Goal: Task Accomplishment & Management: Manage account settings

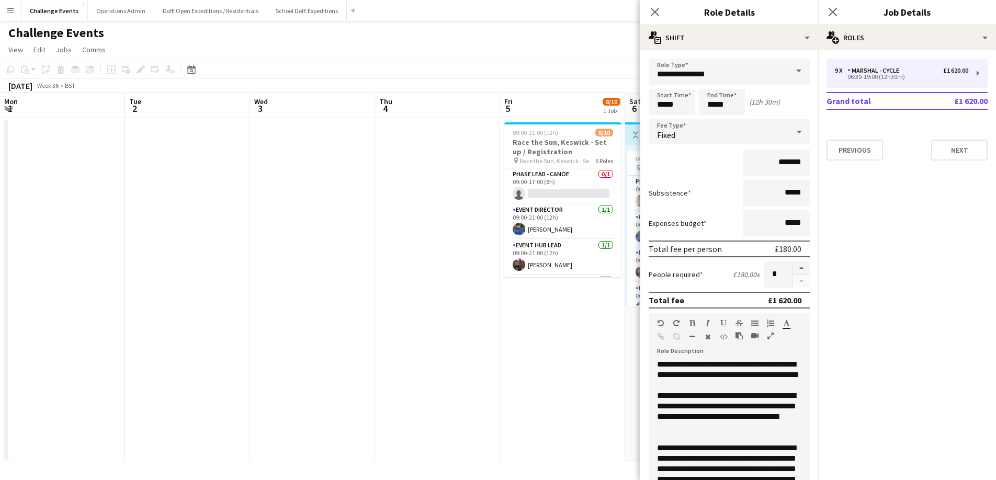
scroll to position [302, 0]
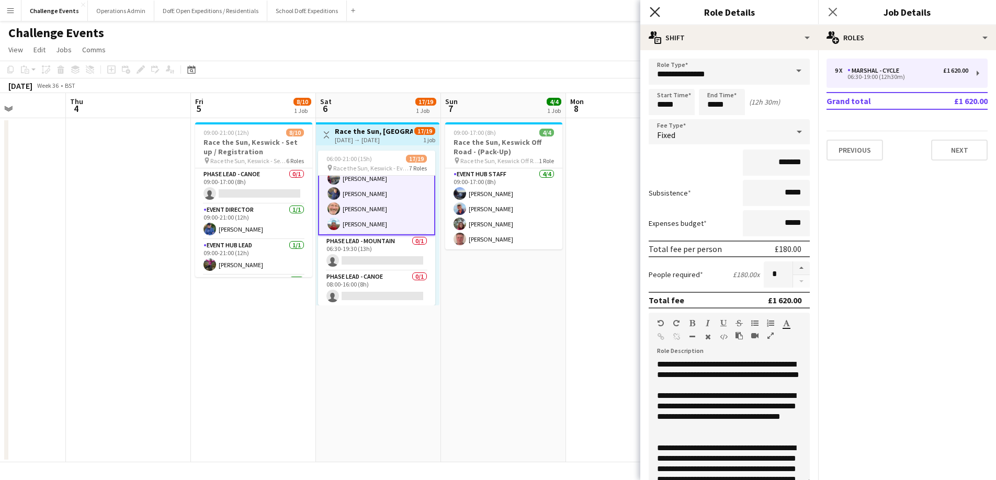
click at [651, 10] on icon "Close pop-in" at bounding box center [655, 12] width 10 height 10
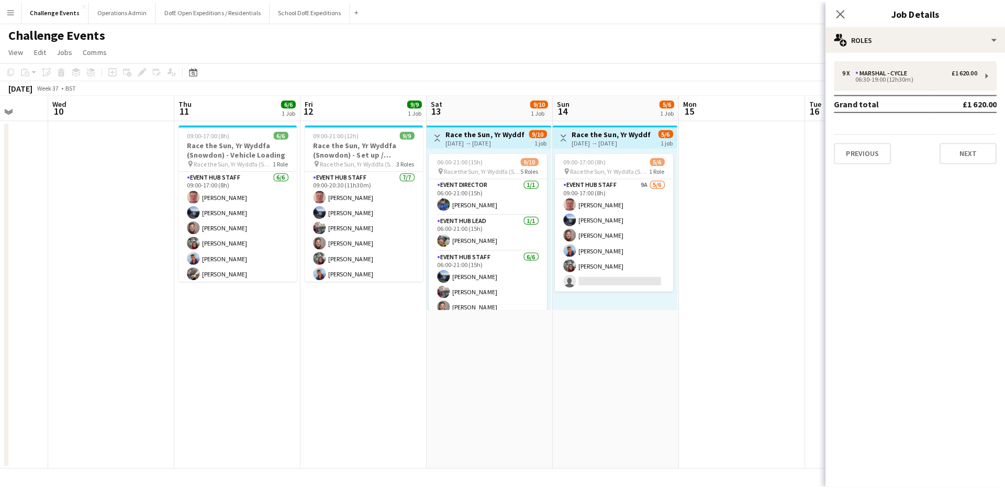
scroll to position [0, 352]
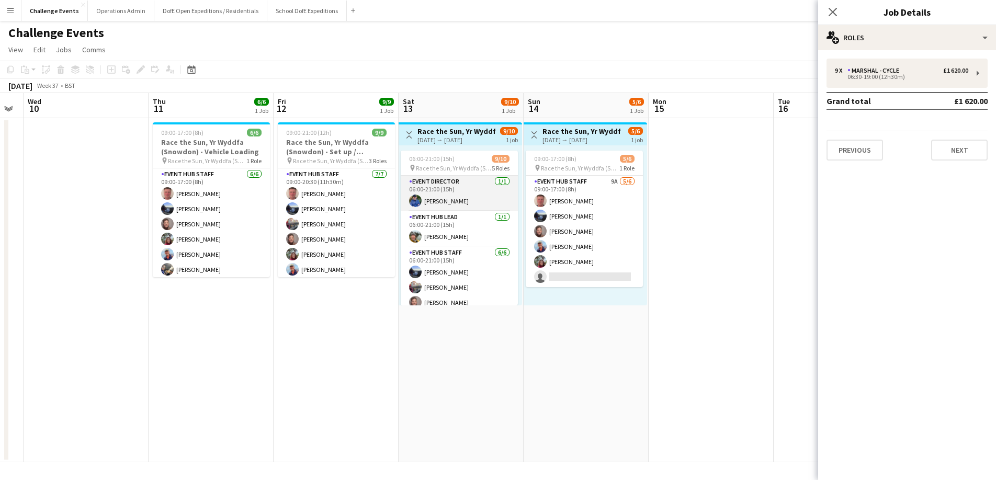
click at [435, 199] on app-card-role "Event Director [DATE] 06:00-21:00 (15h) [PERSON_NAME]" at bounding box center [459, 194] width 117 height 36
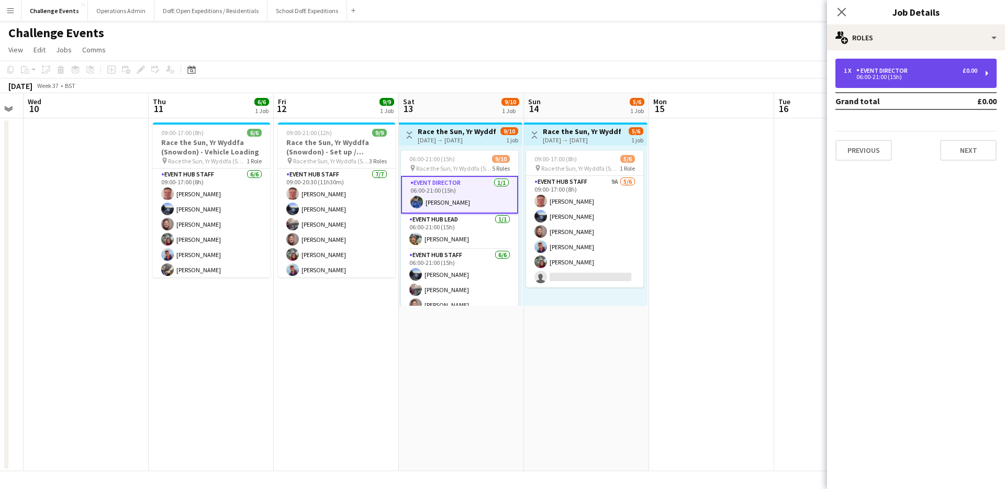
click at [891, 72] on div "Event Director" at bounding box center [883, 70] width 55 height 7
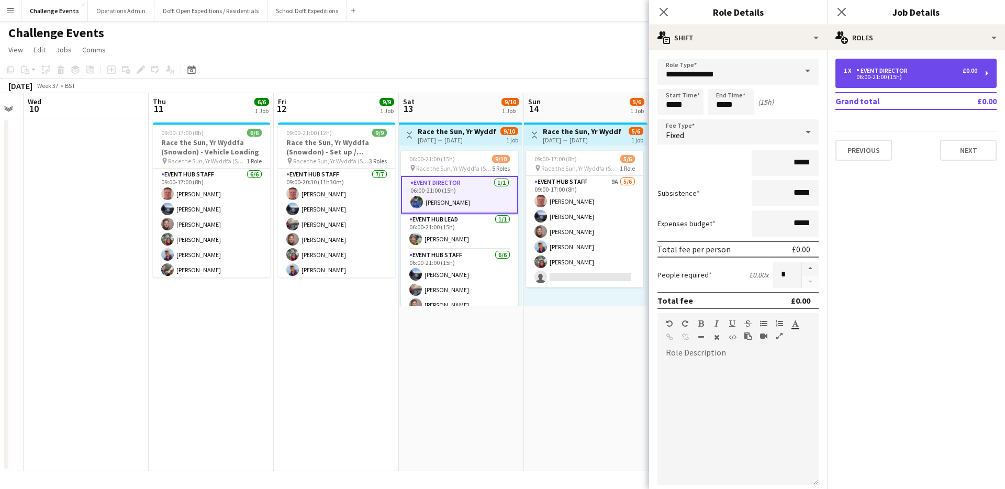
click at [898, 66] on div "1 x Event Director £0.00 06:00-21:00 (15h)" at bounding box center [915, 73] width 161 height 29
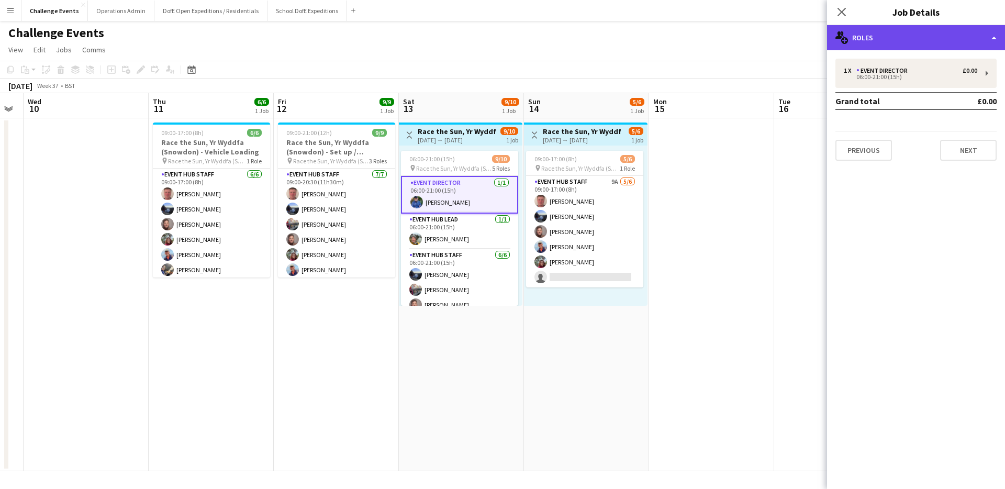
click at [913, 39] on div "multiple-users-add Roles" at bounding box center [916, 37] width 178 height 25
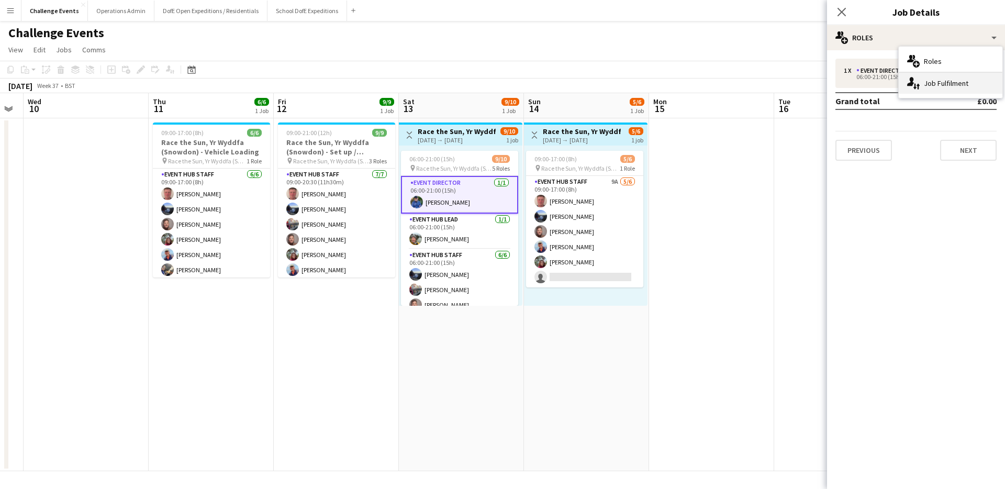
click at [931, 75] on div "single-neutral-actions-up-down Job Fulfilment" at bounding box center [950, 83] width 104 height 21
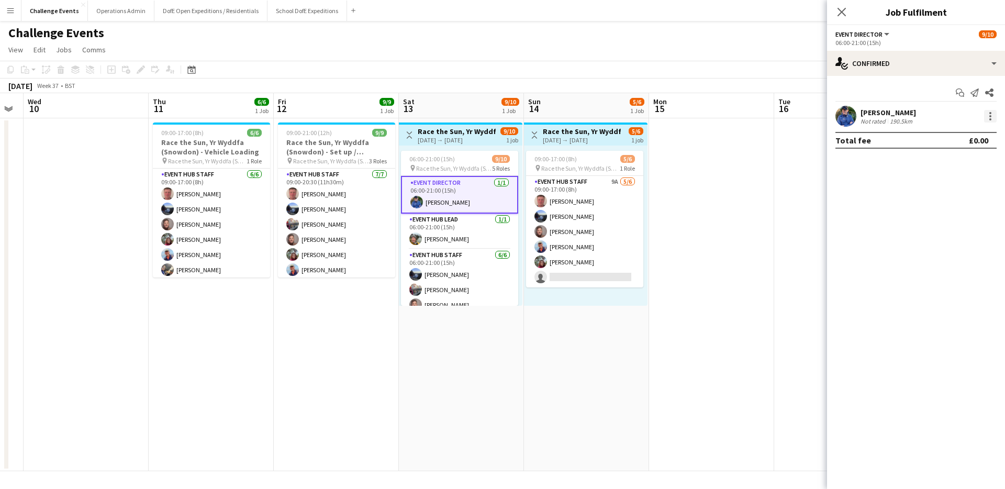
click at [987, 116] on div at bounding box center [990, 116] width 13 height 13
click at [943, 213] on span "Remove" at bounding box center [938, 210] width 31 height 9
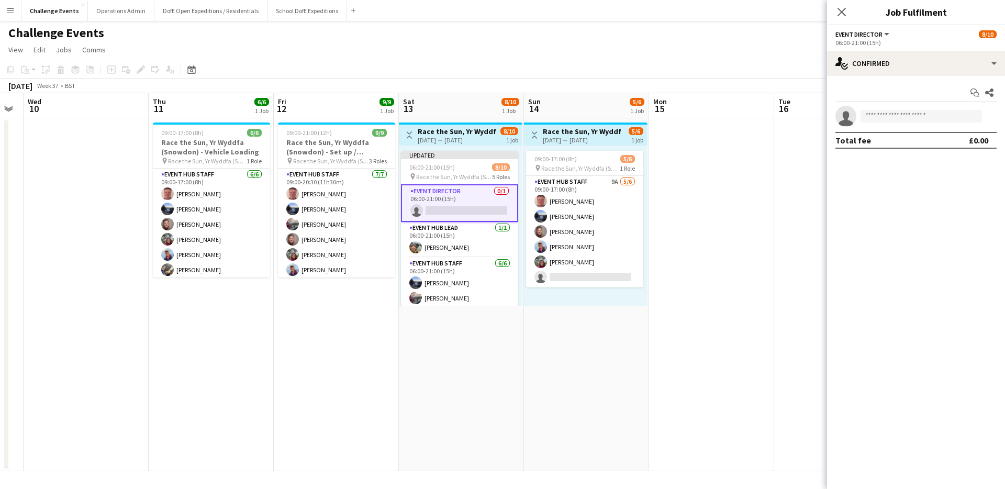
click at [503, 334] on app-date-cell "Toggle View Race the Sun, [GEOGRAPHIC_DATA] ([GEOGRAPHIC_DATA]) - Event Day [DA…" at bounding box center [461, 294] width 125 height 353
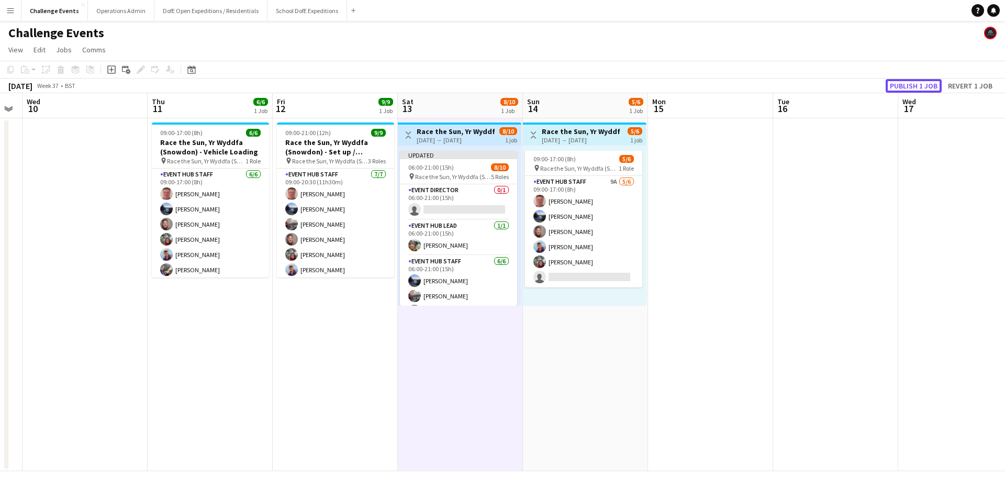
drag, startPoint x: 916, startPoint y: 84, endPoint x: 910, endPoint y: 85, distance: 6.0
click at [916, 84] on button "Publish 1 job" at bounding box center [913, 86] width 56 height 14
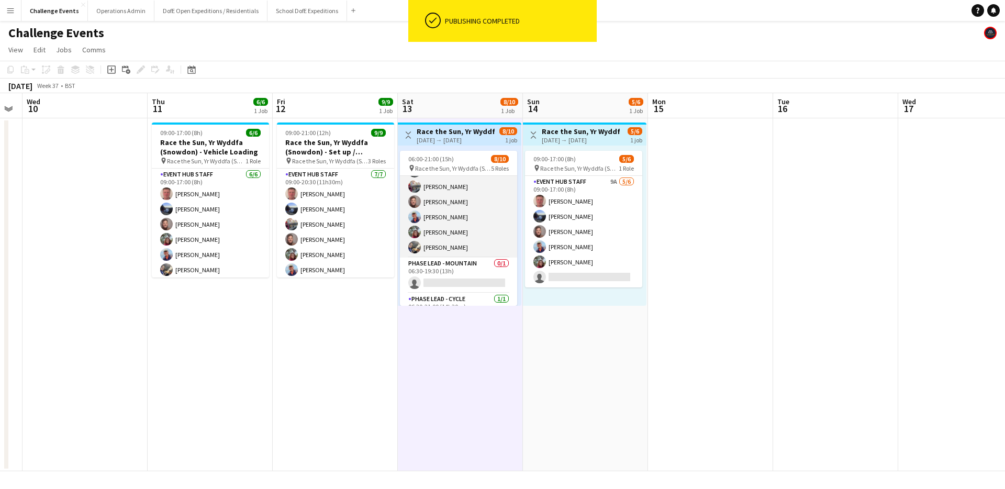
scroll to position [124, 0]
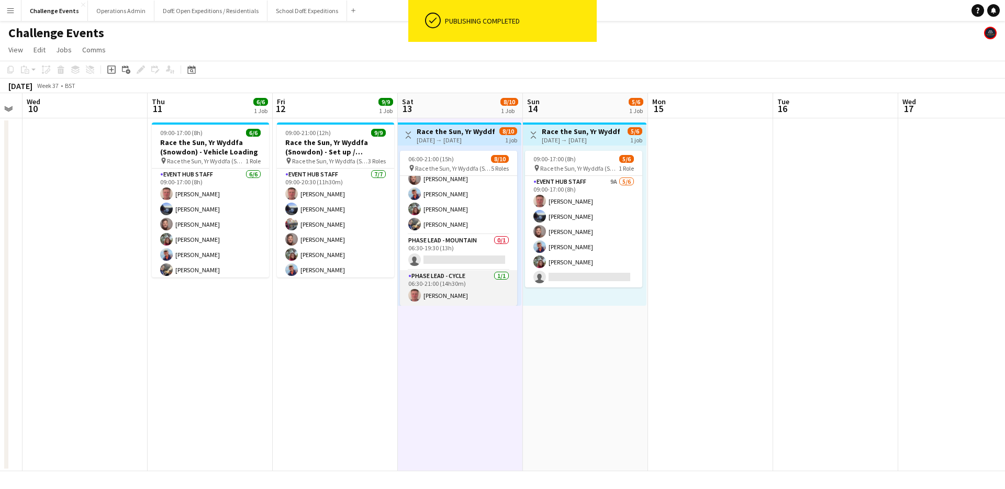
click at [447, 293] on app-card-role "Phase Lead - Cycle [DATE] 06:30-21:00 (14h30m) [PERSON_NAME]" at bounding box center [458, 288] width 117 height 36
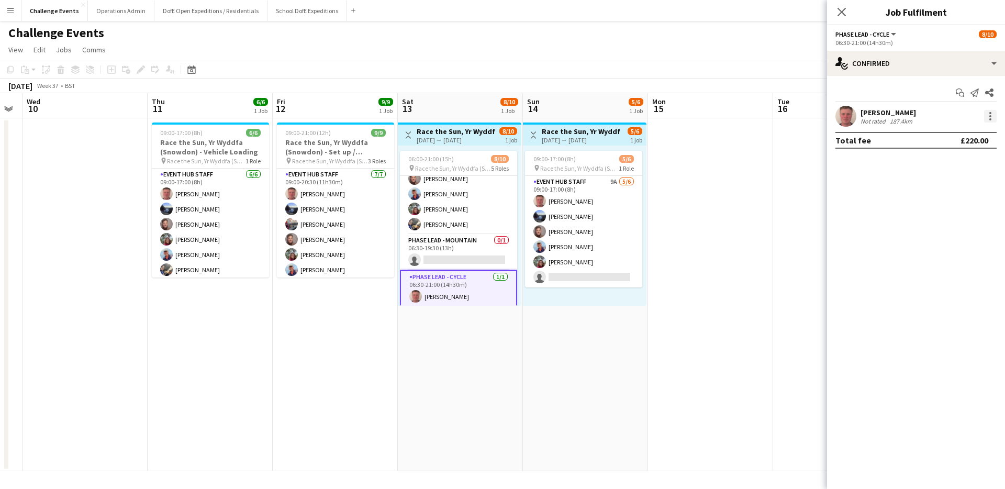
click at [988, 115] on div at bounding box center [990, 116] width 13 height 13
click at [933, 212] on span "Remove" at bounding box center [938, 210] width 31 height 9
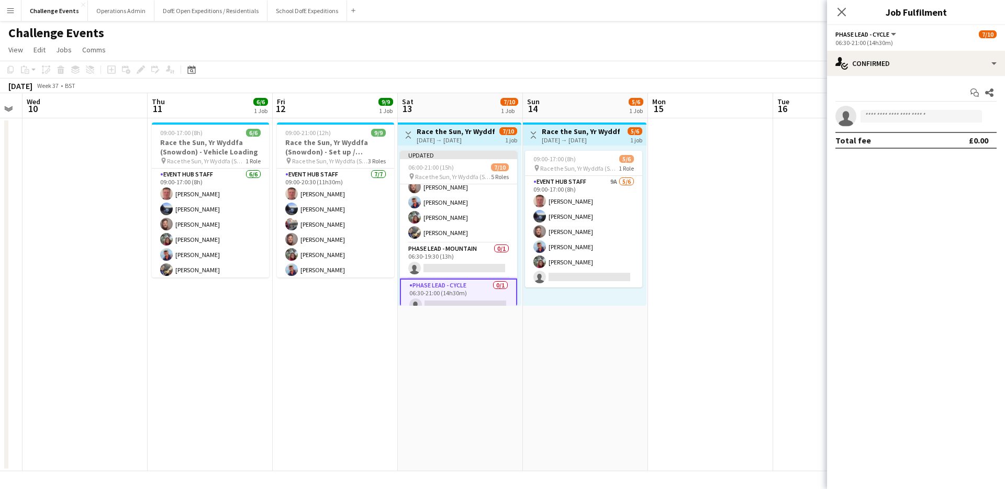
click at [457, 343] on app-date-cell "Toggle View Race the Sun, [GEOGRAPHIC_DATA] ([GEOGRAPHIC_DATA]) - Event Day [DA…" at bounding box center [460, 294] width 125 height 353
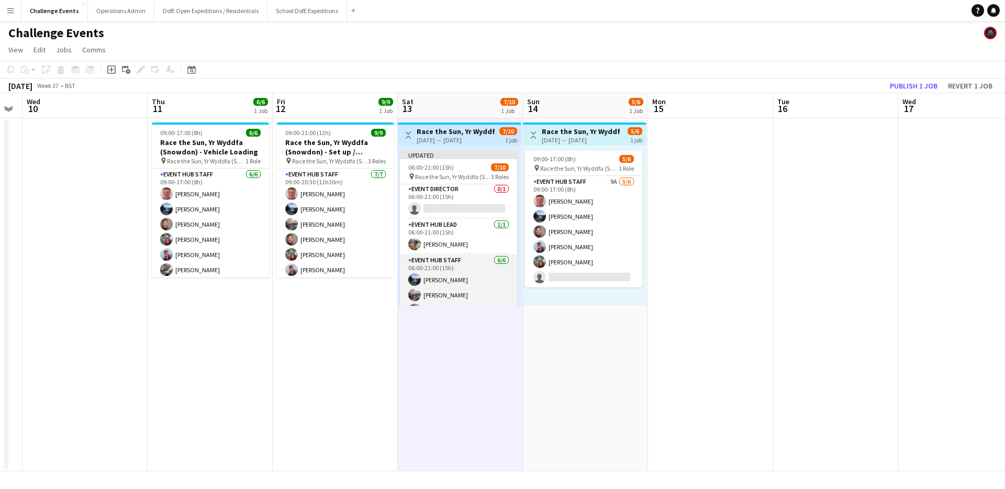
scroll to position [0, 0]
click at [462, 207] on app-card-role "Event Director 0/1 06:00-21:00 (15h) single-neutral-actions" at bounding box center [458, 202] width 117 height 36
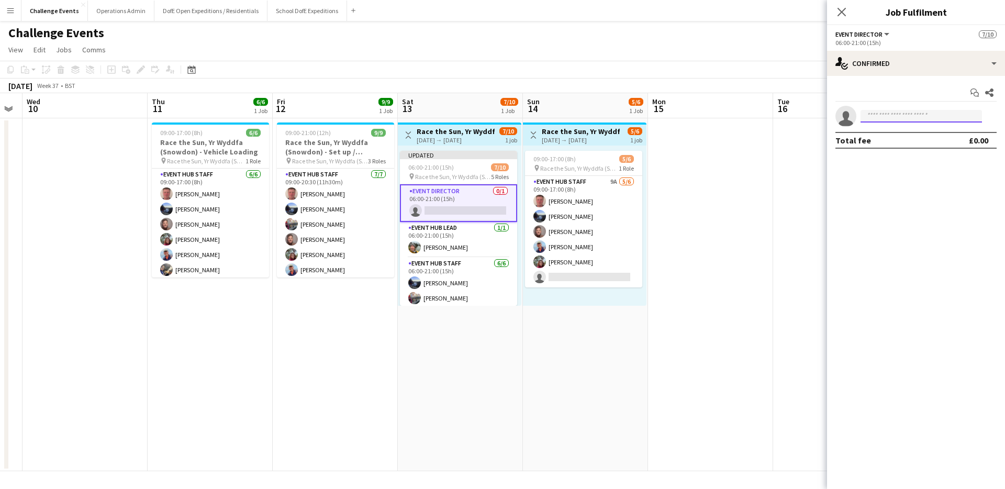
click at [888, 116] on input at bounding box center [920, 116] width 121 height 13
drag, startPoint x: 594, startPoint y: 355, endPoint x: 583, endPoint y: 354, distance: 10.5
click at [594, 354] on app-date-cell "Toggle View Race the Sun, Yr Wyddfa ([GEOGRAPHIC_DATA]) - Pack Down [DATE] → [D…" at bounding box center [585, 294] width 125 height 353
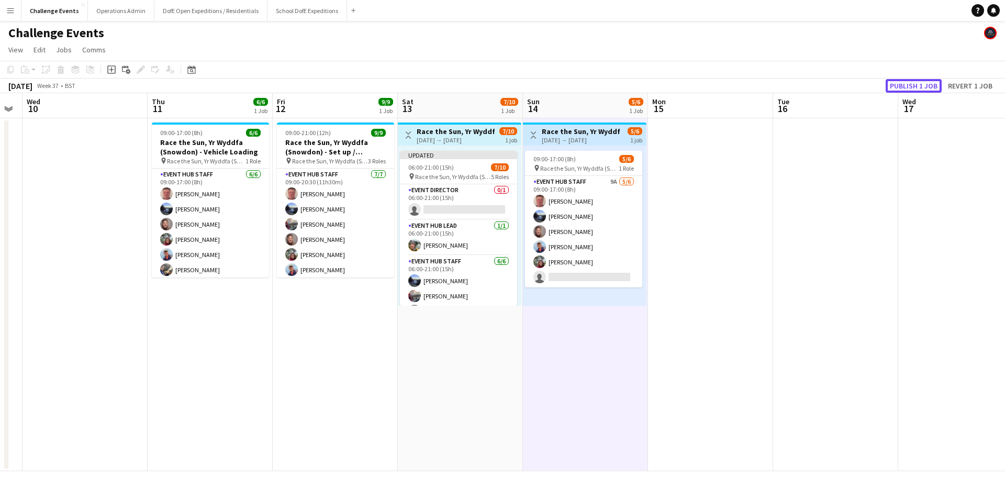
drag, startPoint x: 904, startPoint y: 86, endPoint x: 809, endPoint y: 123, distance: 101.7
click at [904, 86] on button "Publish 1 job" at bounding box center [913, 86] width 56 height 14
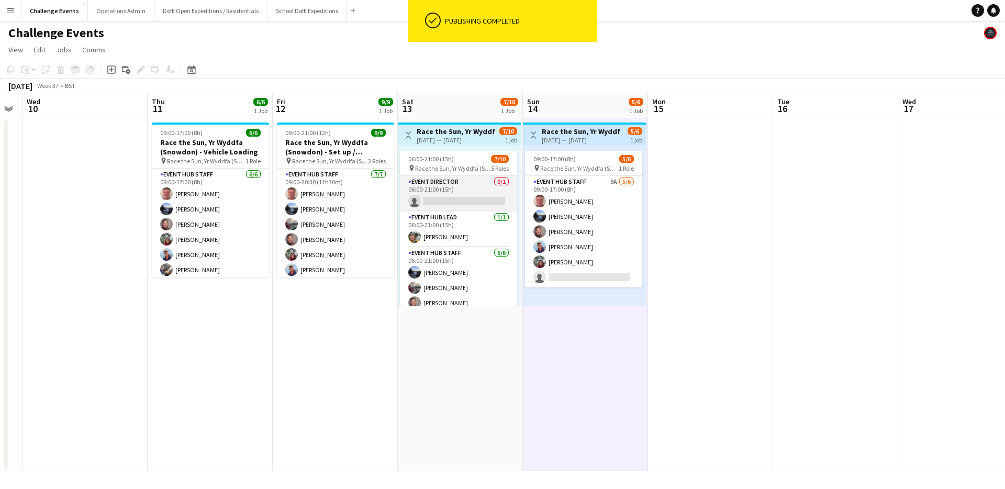
click at [444, 201] on app-card-role "Event Director 0/1 06:00-21:00 (15h) single-neutral-actions" at bounding box center [458, 194] width 117 height 36
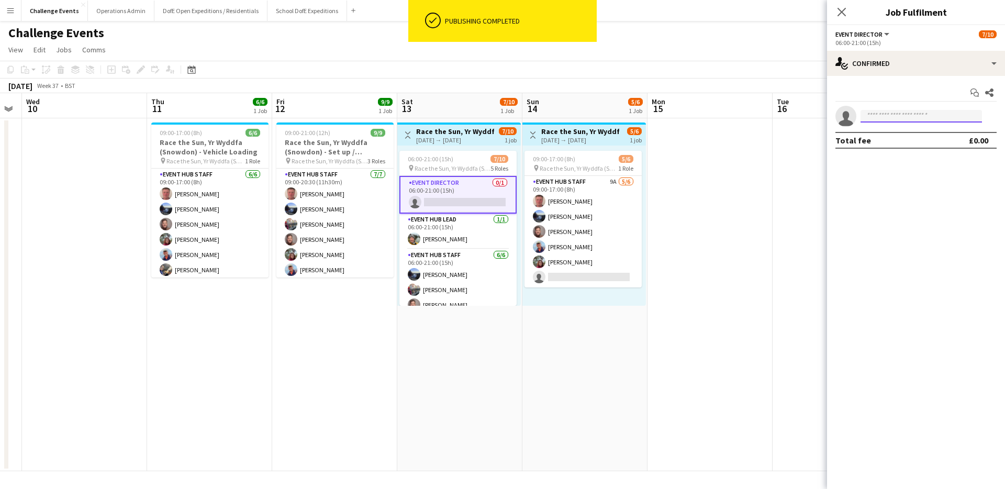
click at [891, 116] on input at bounding box center [920, 116] width 121 height 13
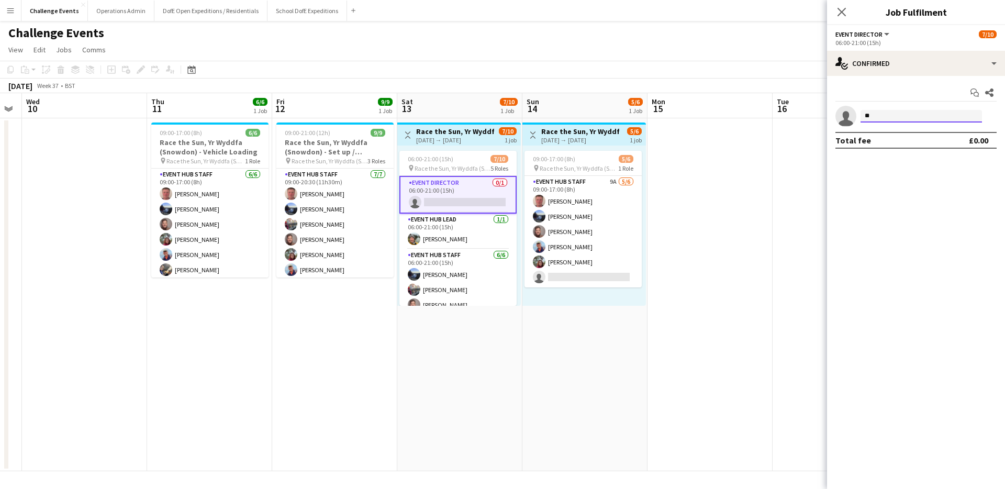
type input "*"
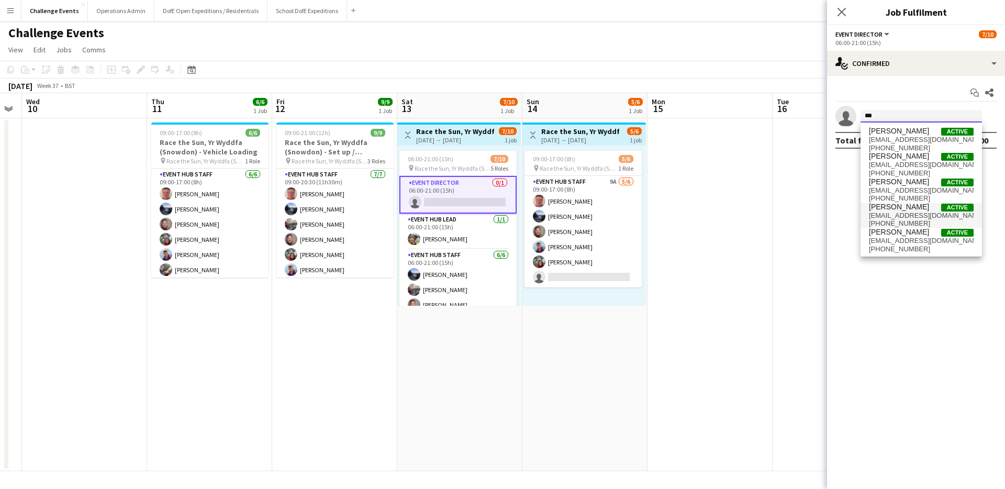
type input "***"
click at [897, 209] on span "[PERSON_NAME]" at bounding box center [899, 206] width 60 height 9
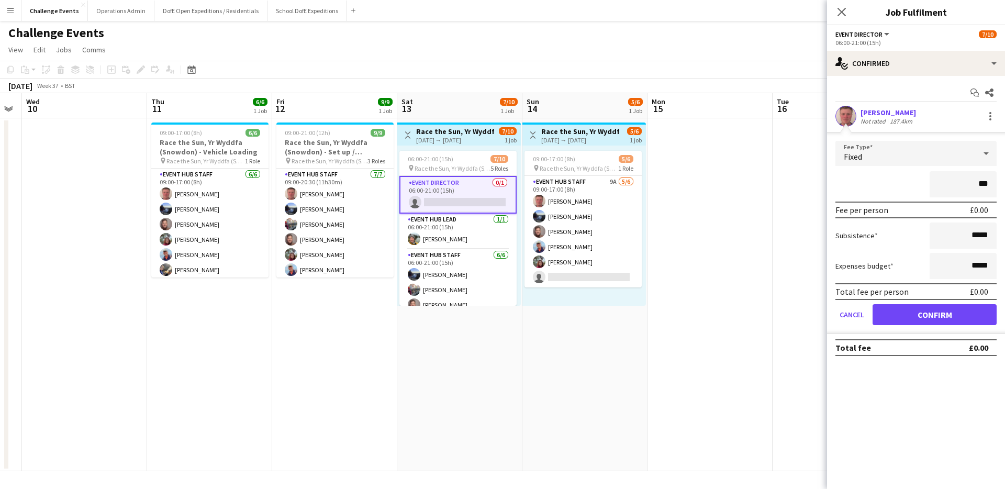
type input "**"
type input "****"
click at [925, 309] on button "Confirm" at bounding box center [934, 314] width 124 height 21
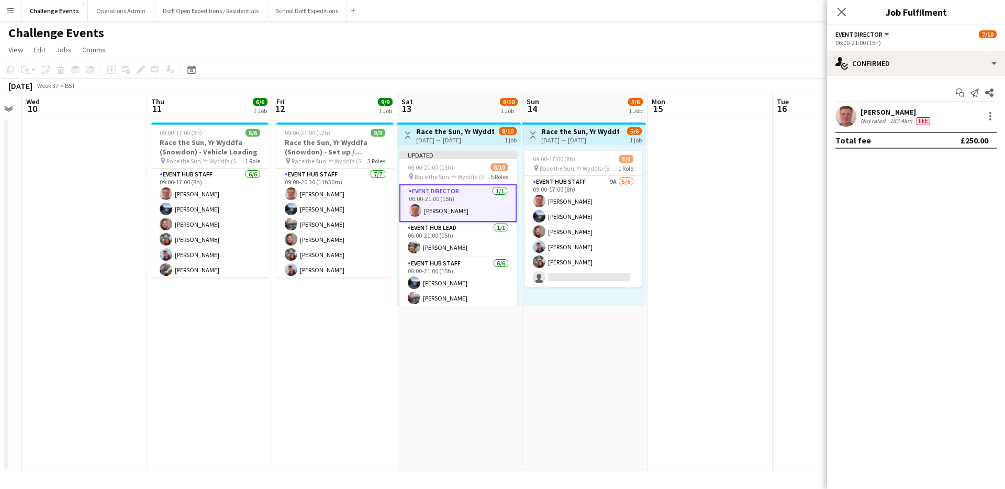
click at [488, 314] on app-date-cell "Toggle View Race the Sun, [GEOGRAPHIC_DATA] ([GEOGRAPHIC_DATA]) - Event Day [DA…" at bounding box center [459, 294] width 125 height 353
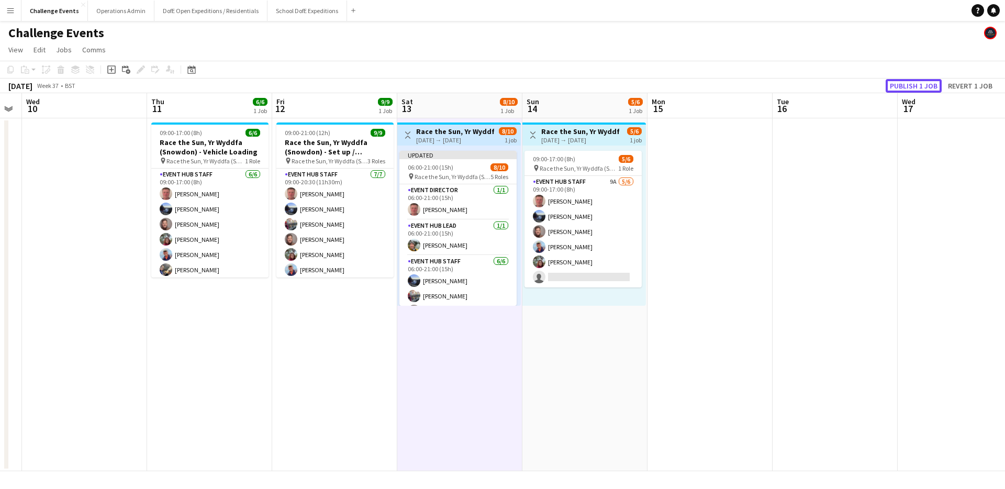
click at [919, 81] on button "Publish 1 job" at bounding box center [913, 86] width 56 height 14
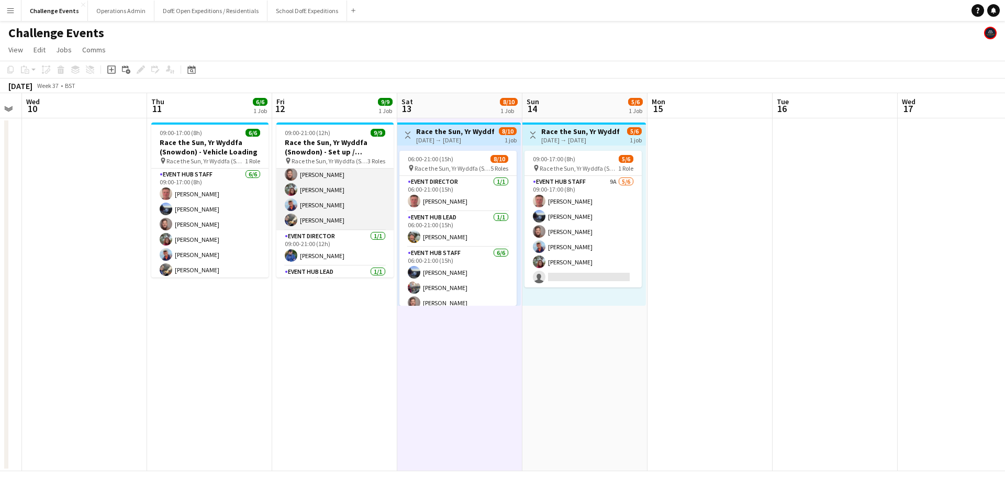
scroll to position [89, 0]
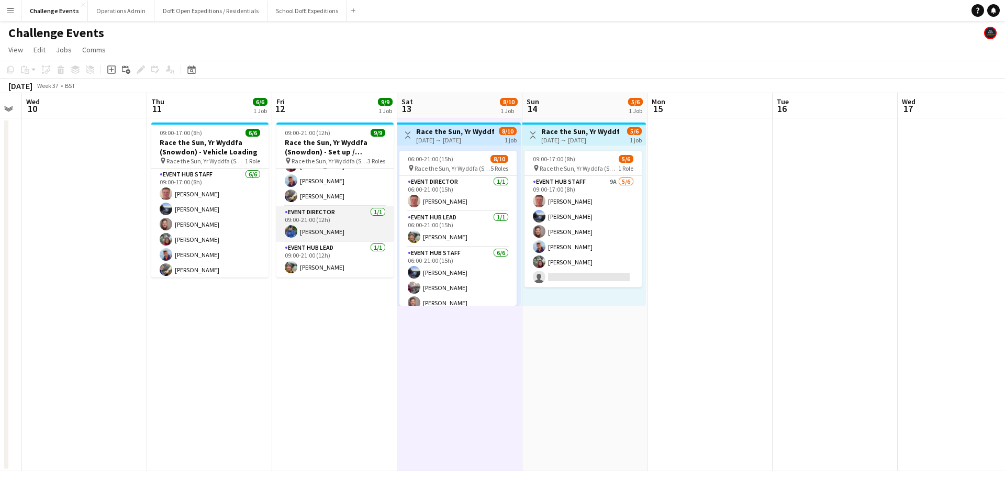
drag, startPoint x: 313, startPoint y: 223, endPoint x: 333, endPoint y: 220, distance: 20.1
click at [313, 223] on app-card-role "Event Director [DATE] 09:00-21:00 (12h) [PERSON_NAME]" at bounding box center [334, 224] width 117 height 36
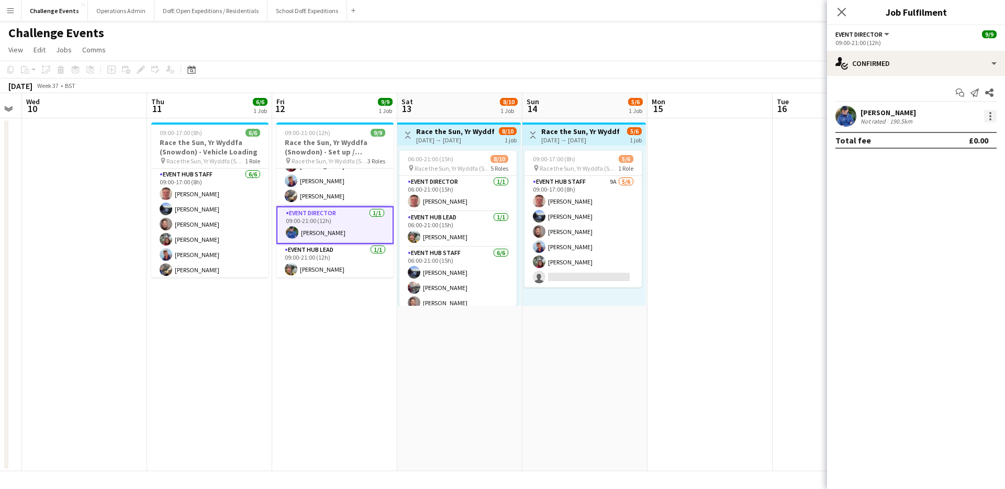
click at [989, 115] on div at bounding box center [990, 116] width 2 height 2
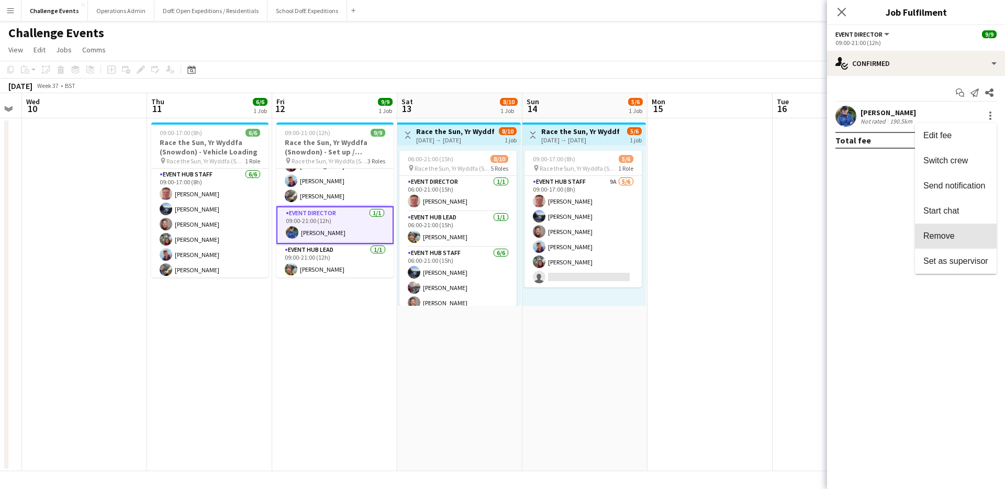
click at [936, 234] on span "Remove" at bounding box center [938, 235] width 31 height 9
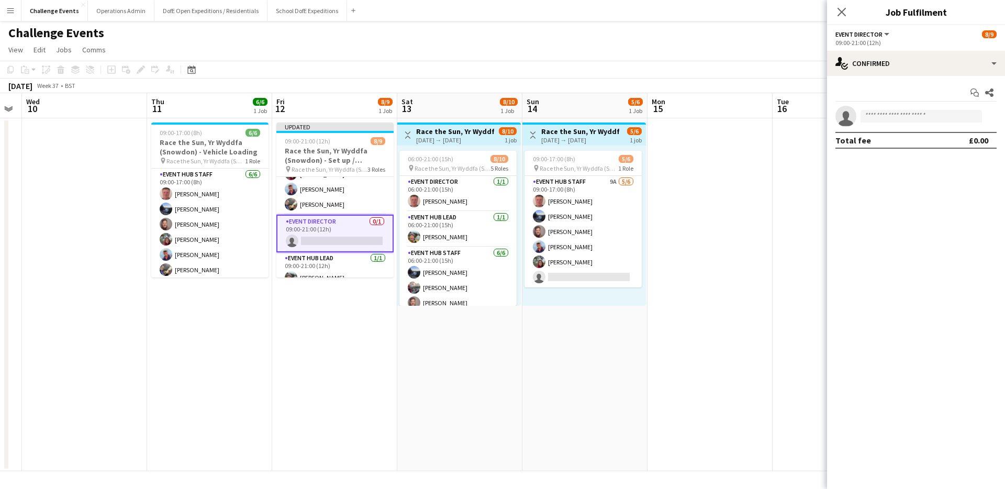
click at [758, 161] on app-date-cell at bounding box center [709, 294] width 125 height 353
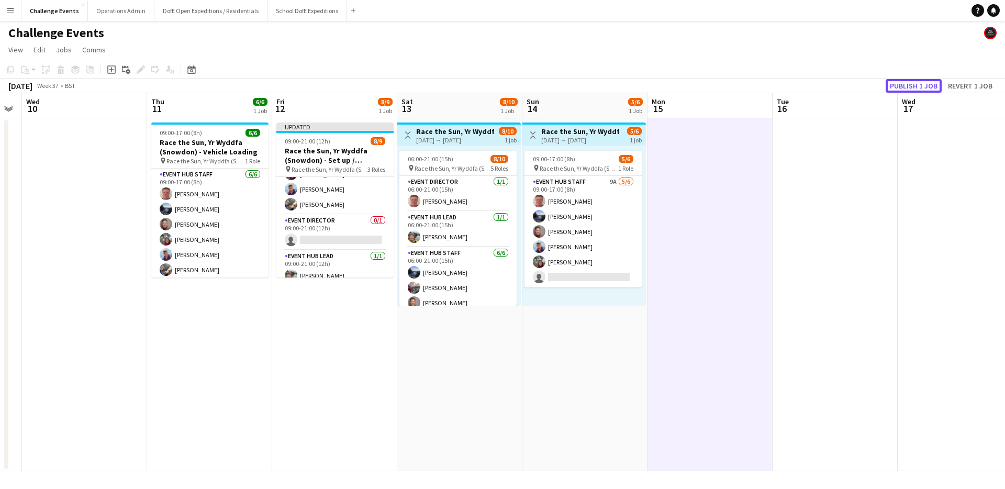
drag, startPoint x: 915, startPoint y: 82, endPoint x: 711, endPoint y: 120, distance: 207.5
click at [915, 82] on button "Publish 1 job" at bounding box center [913, 86] width 56 height 14
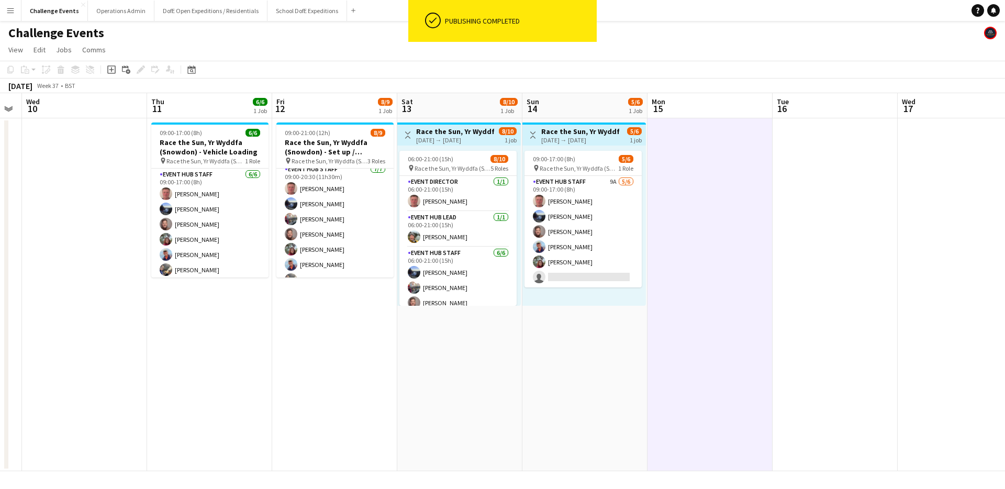
scroll to position [0, 0]
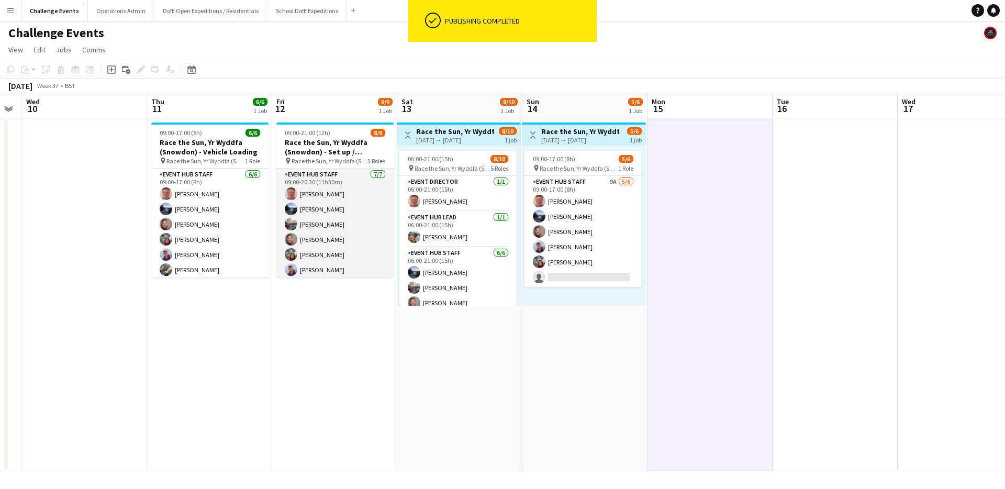
click at [313, 196] on app-card-role "Event Hub Staff [DATE] 09:00-20:30 (11h30m) [PERSON_NAME] [PERSON_NAME] [PERSON…" at bounding box center [334, 231] width 117 height 127
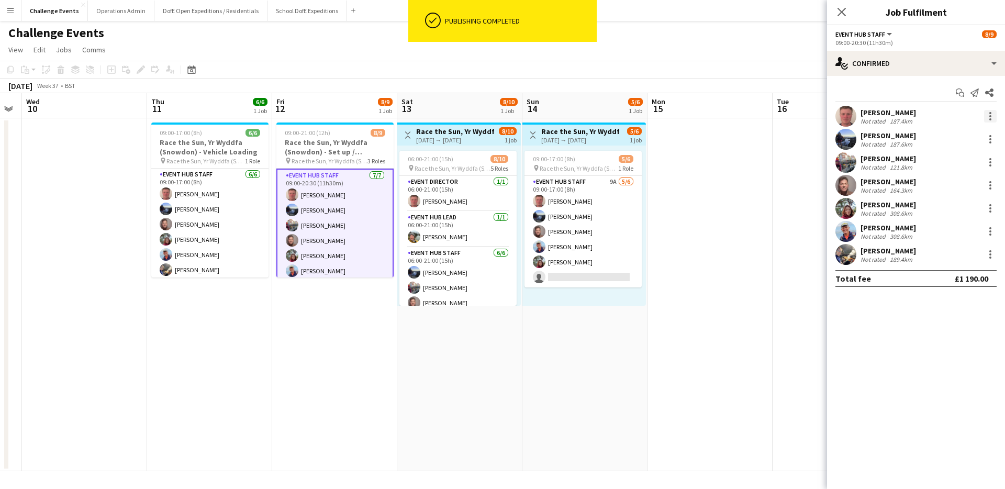
click at [989, 114] on div at bounding box center [990, 116] width 13 height 13
click at [936, 232] on span "Remove" at bounding box center [938, 235] width 31 height 9
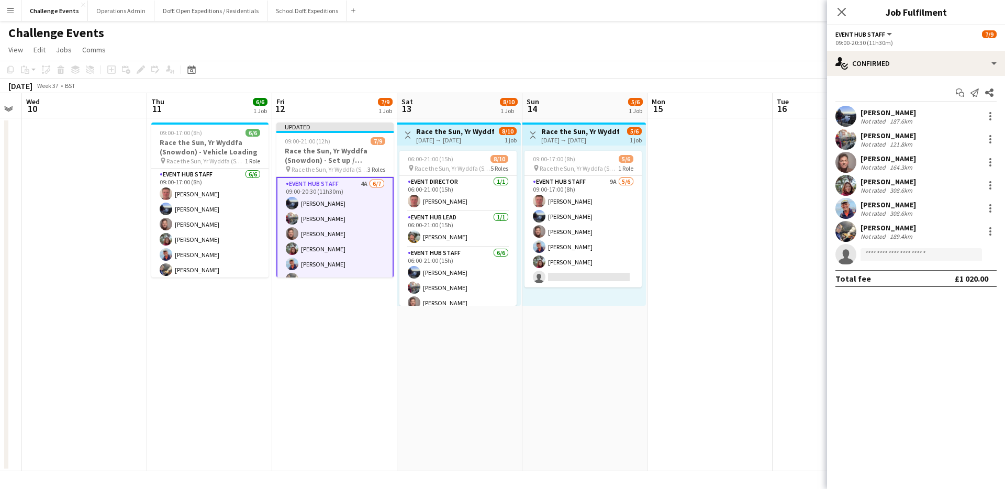
click at [760, 215] on app-date-cell at bounding box center [709, 294] width 125 height 353
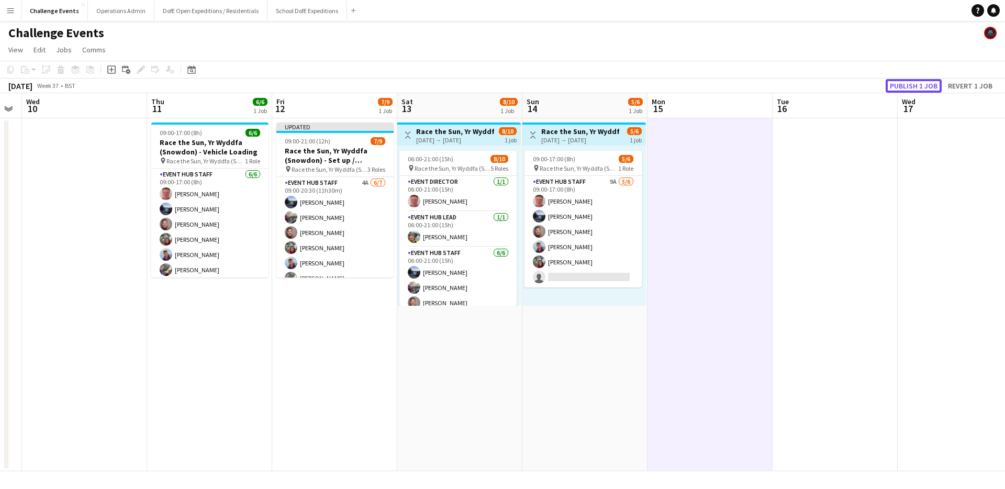
drag, startPoint x: 913, startPoint y: 84, endPoint x: 816, endPoint y: 112, distance: 100.3
click at [912, 84] on button "Publish 1 job" at bounding box center [913, 86] width 56 height 14
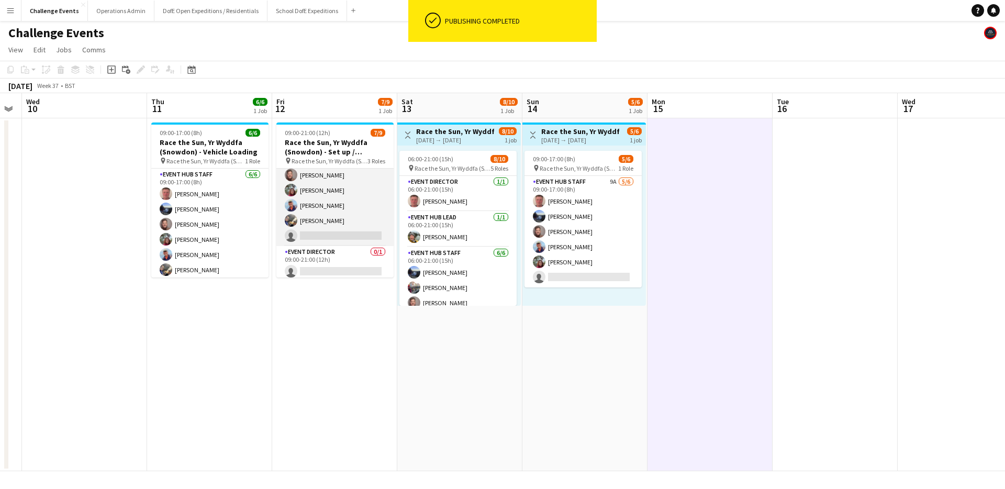
drag, startPoint x: 311, startPoint y: 229, endPoint x: 318, endPoint y: 231, distance: 7.0
click at [311, 229] on app-card-role "Event Hub Staff 4A [DATE] 09:00-20:30 (11h30m) [PERSON_NAME] [PERSON_NAME] [PER…" at bounding box center [334, 182] width 117 height 127
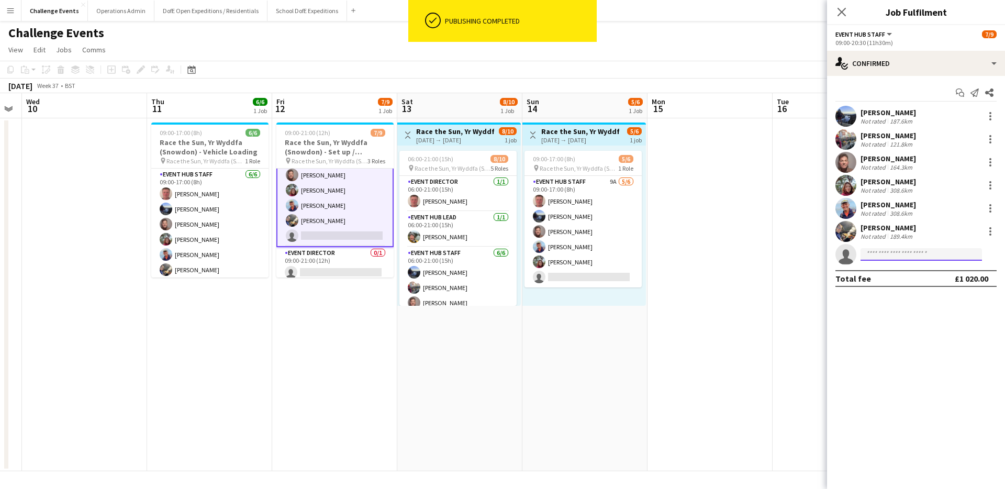
click at [921, 250] on input at bounding box center [920, 254] width 121 height 13
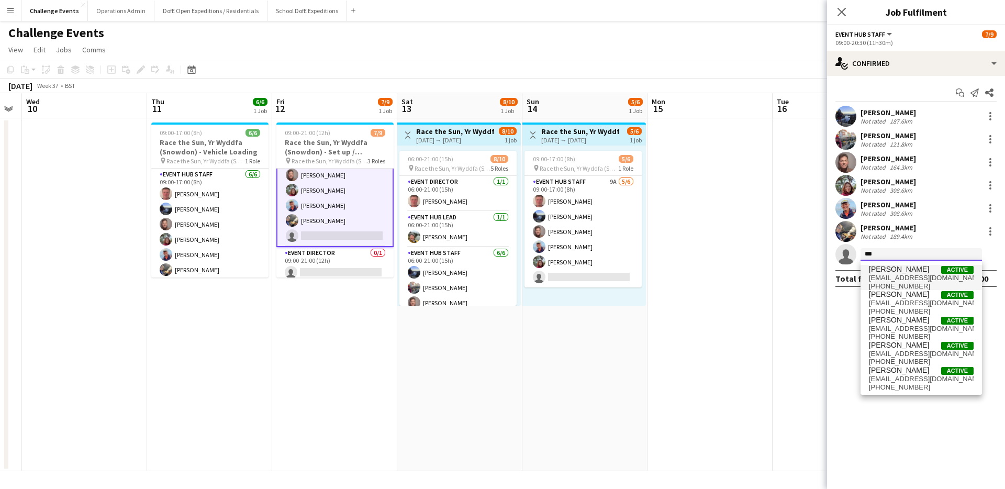
type input "***"
click at [906, 273] on span "[PERSON_NAME] Active" at bounding box center [921, 269] width 105 height 9
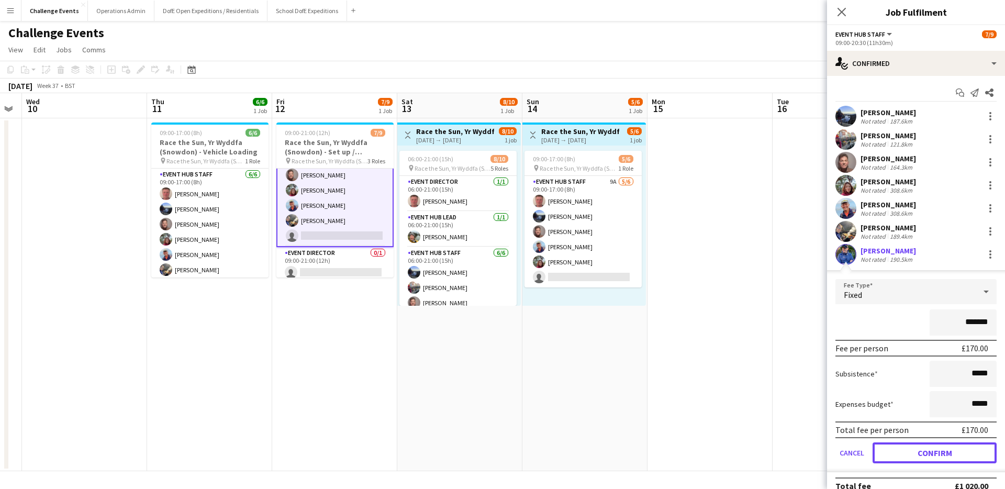
click at [917, 450] on button "Confirm" at bounding box center [934, 452] width 124 height 21
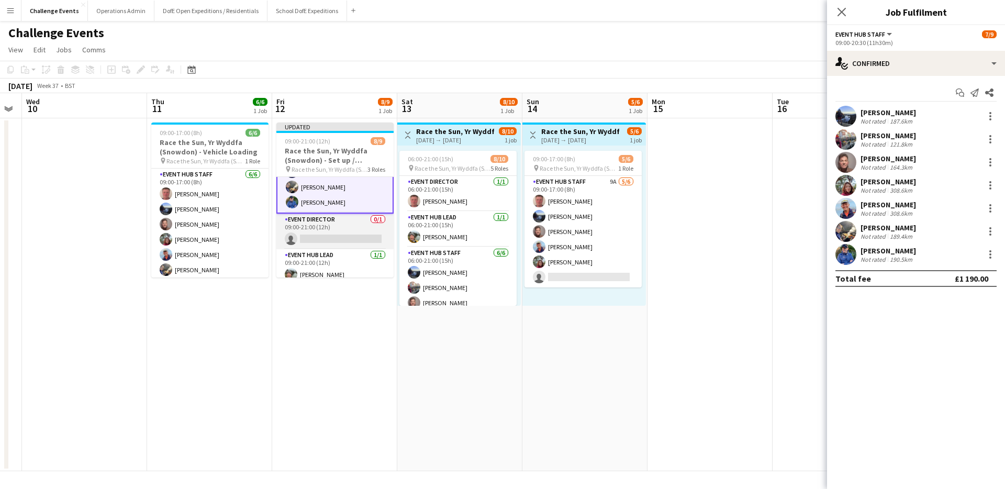
click at [341, 238] on app-card-role "Event Director 0/1 09:00-21:00 (12h) single-neutral-actions" at bounding box center [334, 231] width 117 height 36
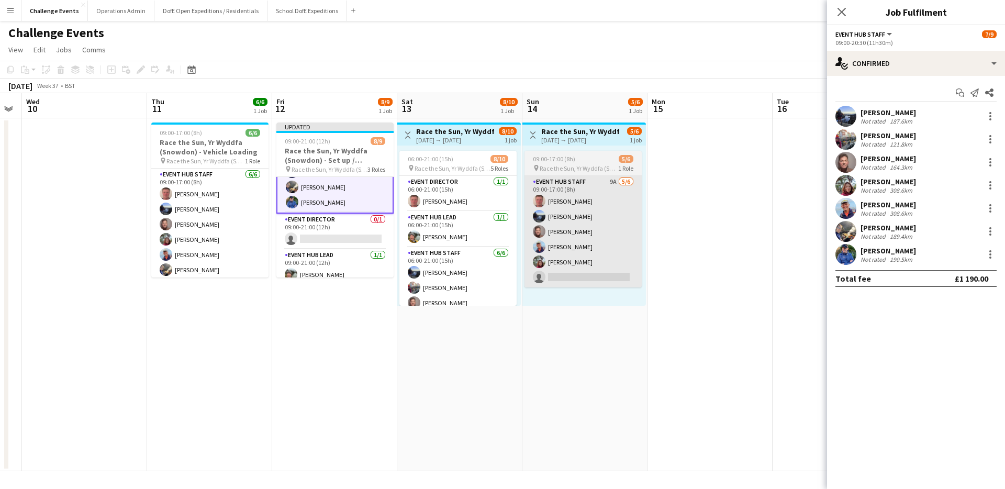
scroll to position [91, 0]
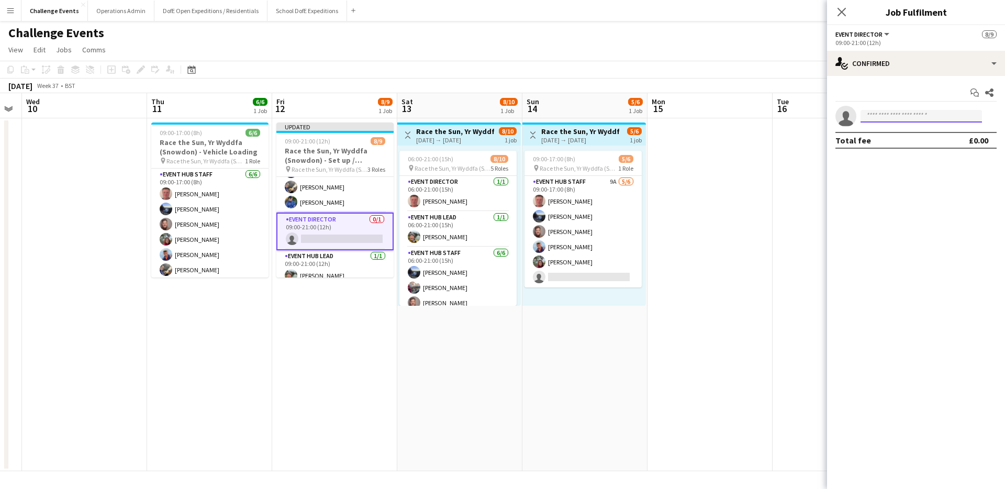
click at [906, 116] on input at bounding box center [920, 116] width 121 height 13
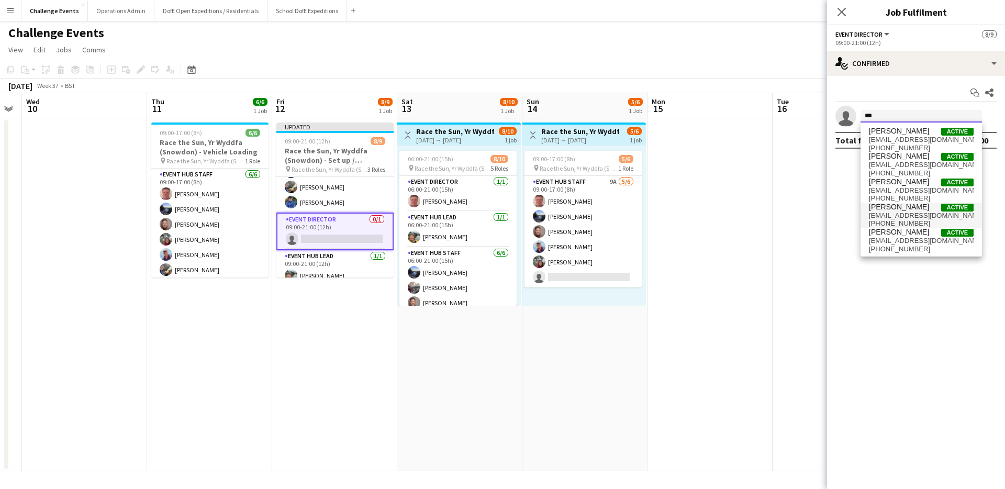
type input "***"
click at [894, 212] on span "[EMAIL_ADDRESS][DOMAIN_NAME]" at bounding box center [921, 215] width 105 height 8
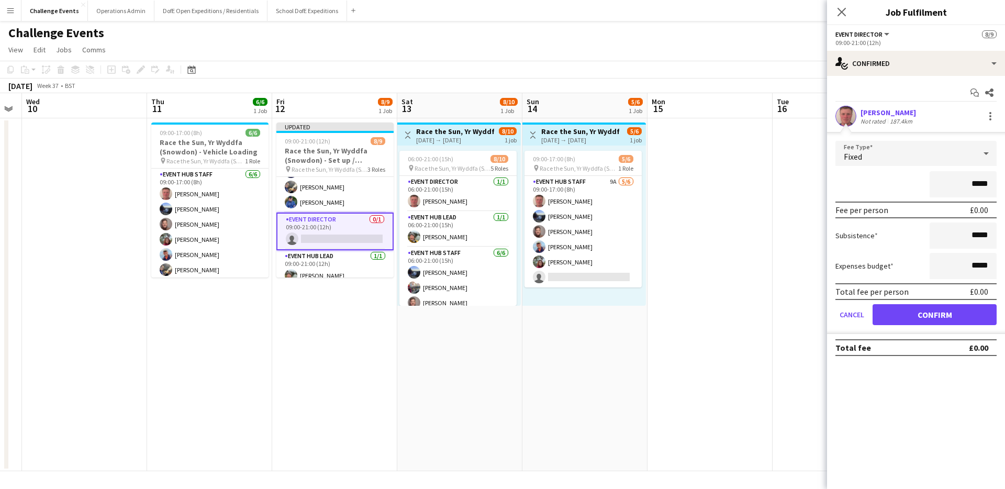
drag, startPoint x: 978, startPoint y: 183, endPoint x: 983, endPoint y: 225, distance: 42.6
click at [978, 183] on input "*****" at bounding box center [962, 184] width 67 height 26
type input "**"
type input "****"
drag, startPoint x: 920, startPoint y: 306, endPoint x: 937, endPoint y: 308, distance: 16.9
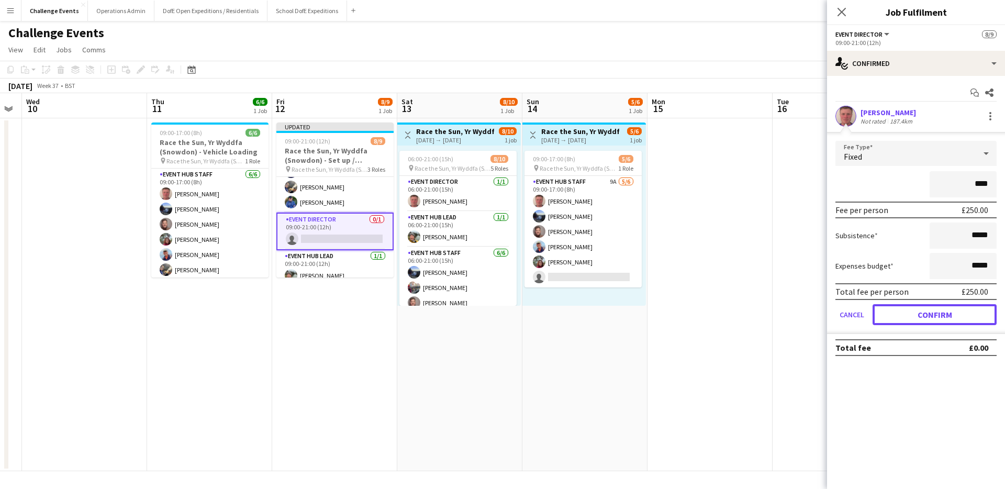
click at [920, 306] on button "Confirm" at bounding box center [934, 314] width 124 height 21
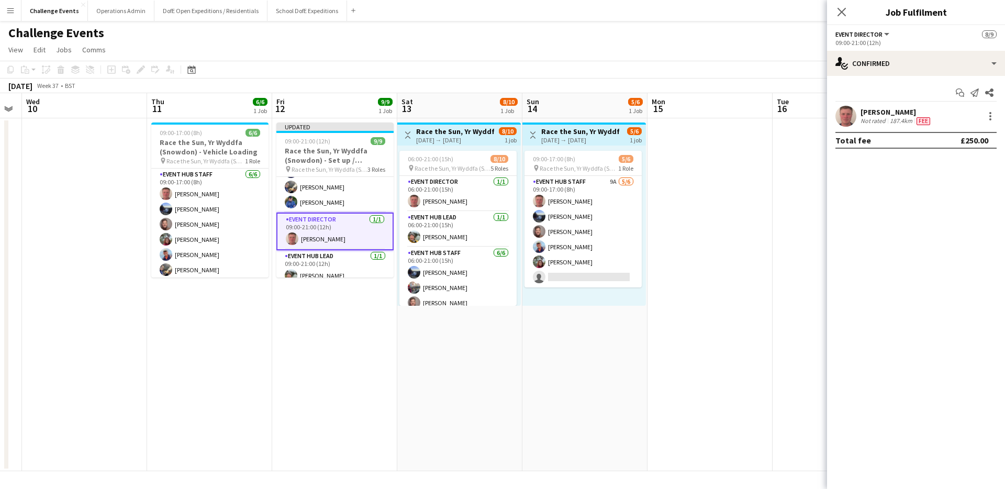
click at [384, 361] on app-date-cell "Updated 09:00-21:00 (12h) 9/9 Race the Sun, Yr Wyddfa (Snowdon) - Set up / Regi…" at bounding box center [334, 294] width 125 height 353
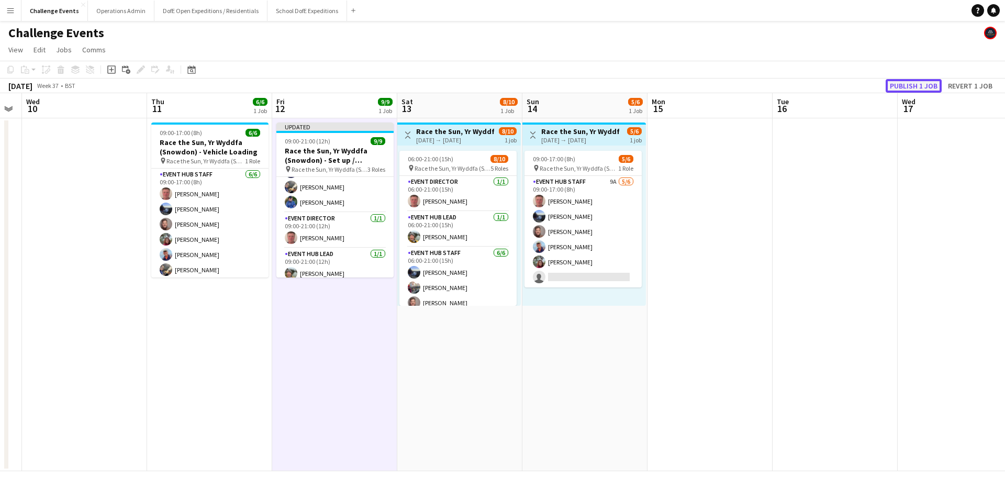
click at [903, 83] on button "Publish 1 job" at bounding box center [913, 86] width 56 height 14
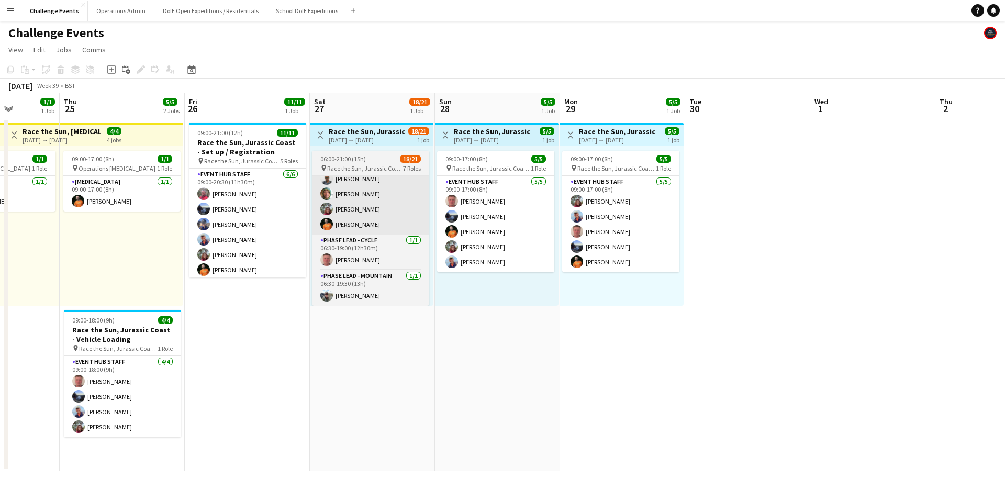
scroll to position [0, 295]
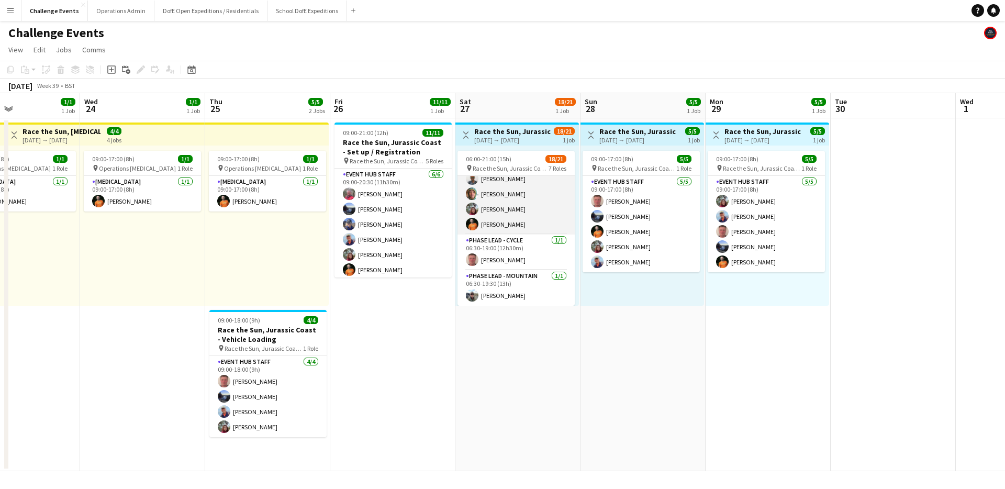
click at [518, 212] on app-card-role "Mountain Leader [DATE] 06:30-19:00 (12h30m) [PERSON_NAME] [PERSON_NAME] [PERSON…" at bounding box center [515, 186] width 117 height 96
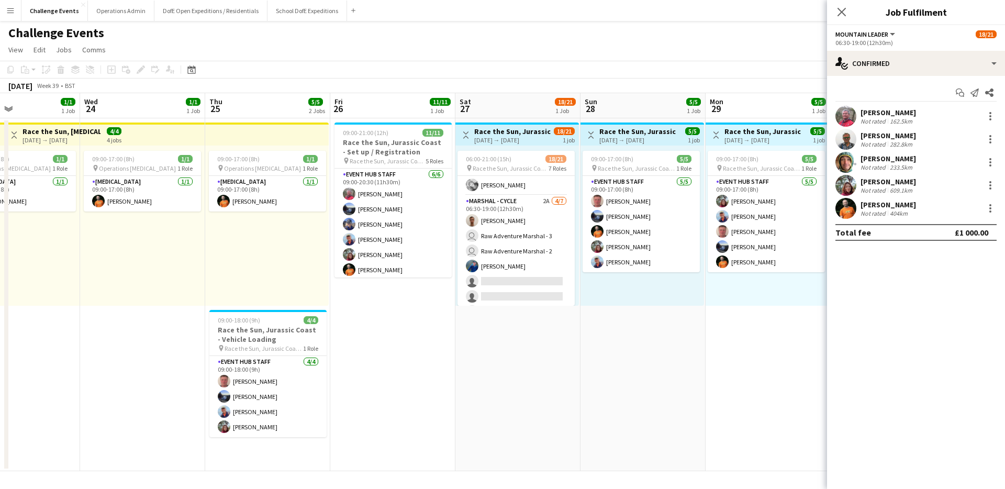
scroll to position [149, 0]
